Goal: Find specific page/section: Find specific page/section

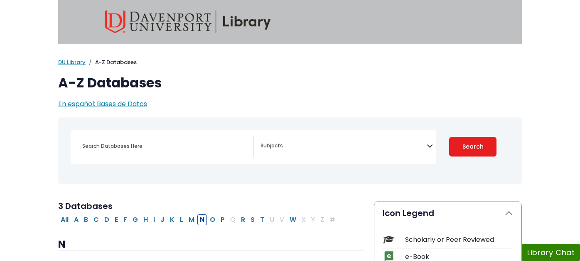
select select "Database Subject Filter"
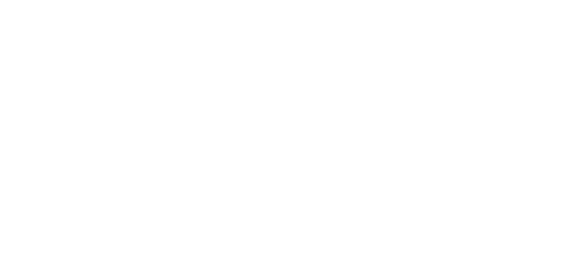
select select "Database Subject Filter"
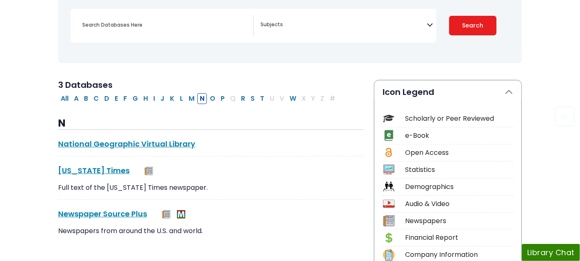
scroll to position [138, 0]
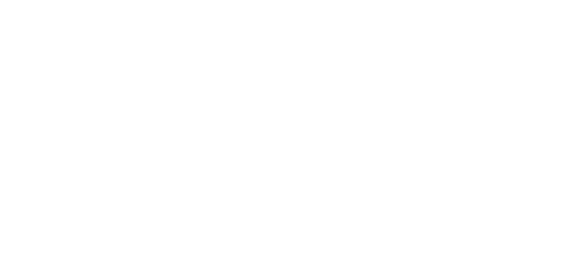
select select "Database Subject Filter"
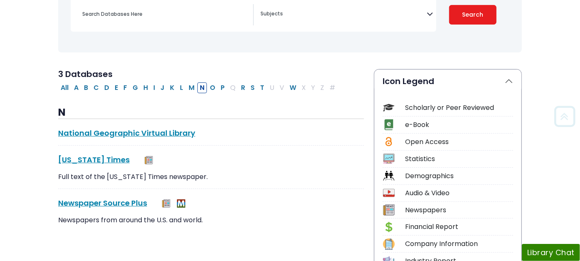
scroll to position [138, 0]
